Goal: Check status

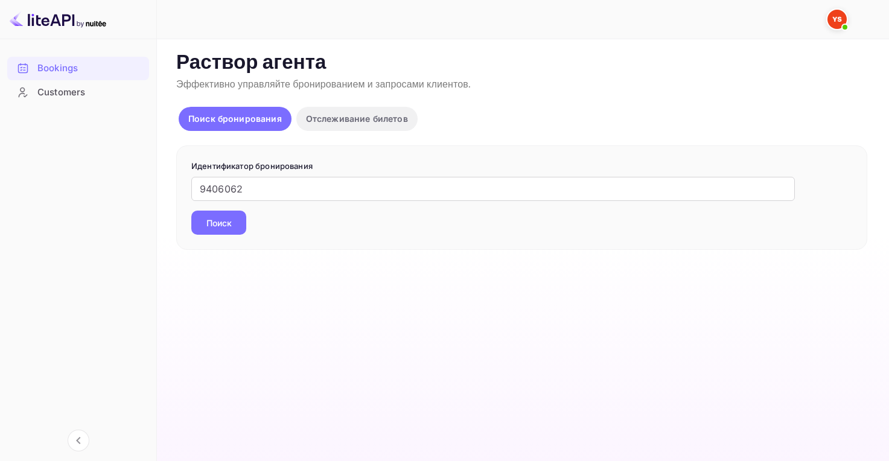
click at [208, 217] on ya-tr-span "Поиск" at bounding box center [218, 223] width 25 height 13
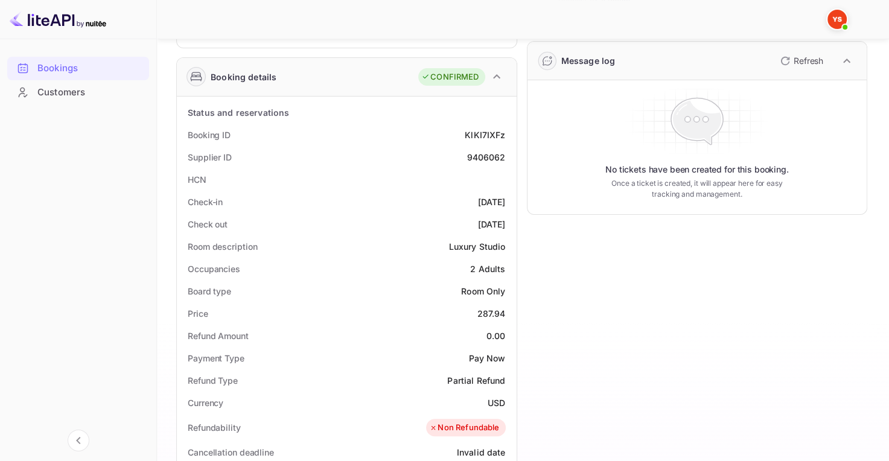
scroll to position [181, 0]
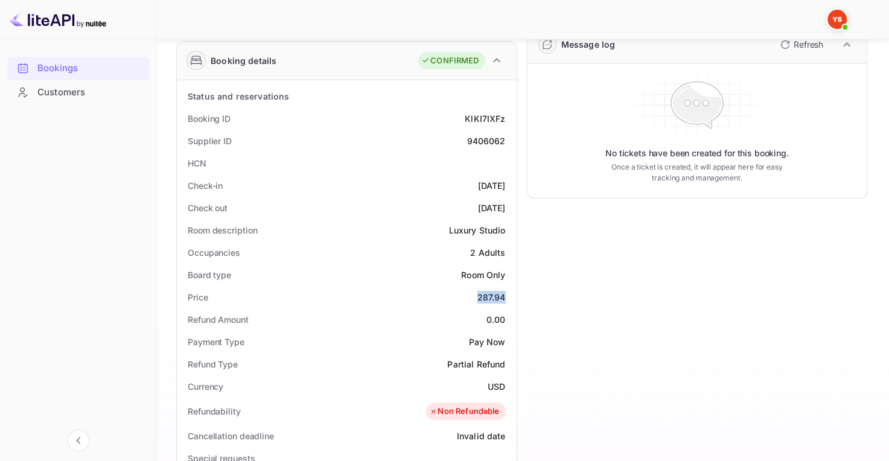
drag, startPoint x: 473, startPoint y: 299, endPoint x: 511, endPoint y: 294, distance: 38.3
click at [511, 294] on div "Price 287.94" at bounding box center [347, 297] width 330 height 22
copy div "287.94"
drag, startPoint x: 483, startPoint y: 381, endPoint x: 506, endPoint y: 384, distance: 23.8
click at [506, 384] on div "Currency USD" at bounding box center [347, 386] width 330 height 22
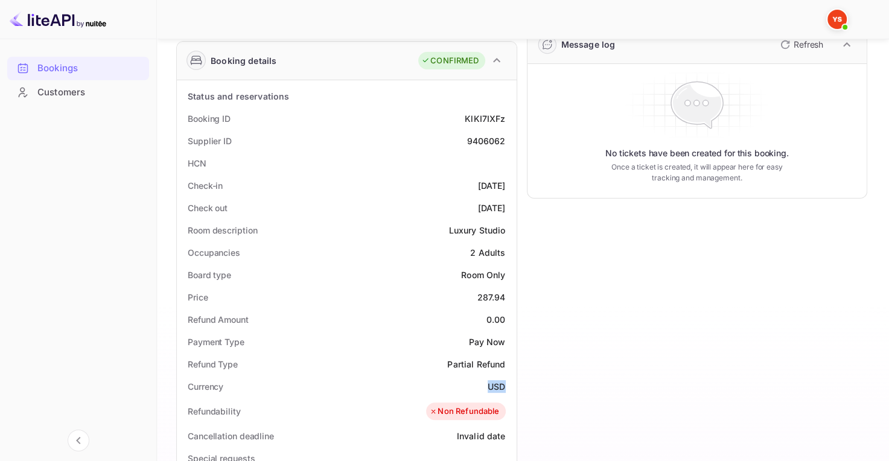
copy ya-tr-span "USD"
drag, startPoint x: 475, startPoint y: 293, endPoint x: 499, endPoint y: 294, distance: 23.6
click at [499, 294] on div "Price 287.94" at bounding box center [347, 297] width 330 height 22
click at [474, 219] on div "Room description Luxury Studio" at bounding box center [347, 230] width 330 height 22
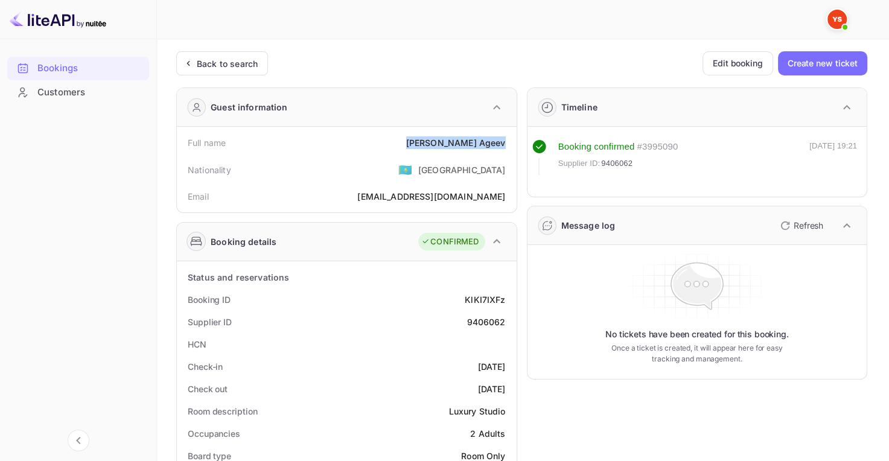
drag, startPoint x: 480, startPoint y: 142, endPoint x: 516, endPoint y: 145, distance: 35.7
click at [516, 145] on div "Full name [PERSON_NAME] Nationality 🇰🇿 [DEMOGRAPHIC_DATA] Email [EMAIL_ADDRESS]…" at bounding box center [347, 170] width 340 height 86
copy div "[PERSON_NAME]"
